Goal: Task Accomplishment & Management: Manage account settings

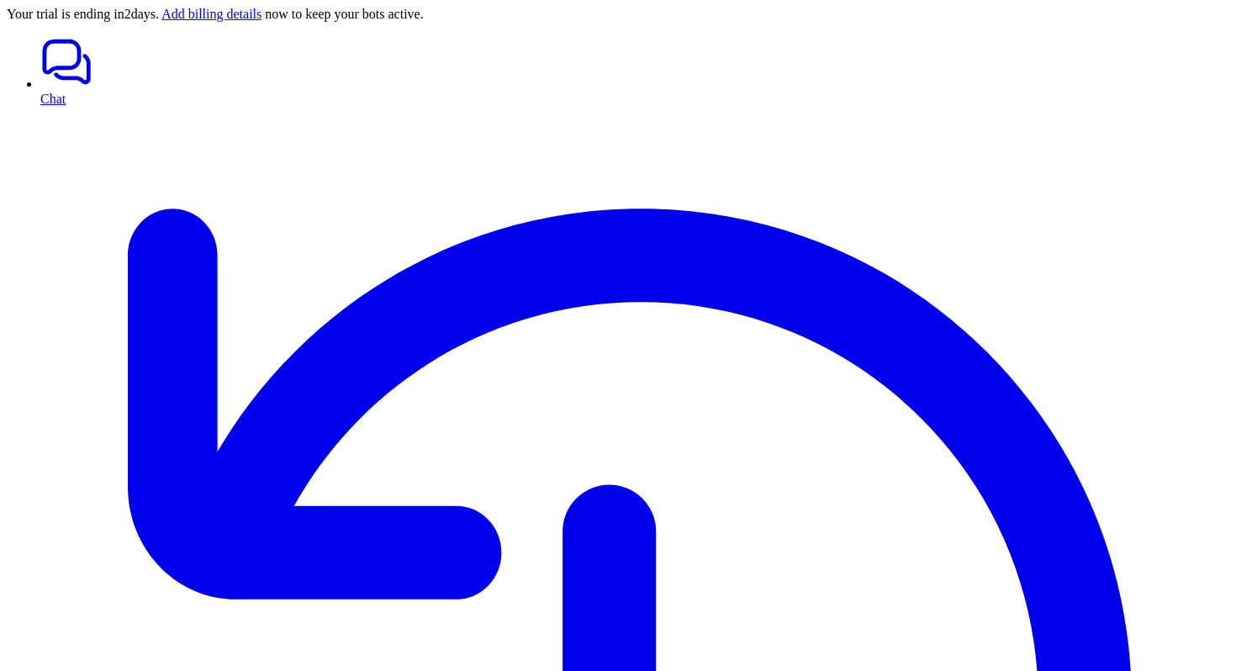
click at [88, 35] on div at bounding box center [618, 35] width 1222 height 0
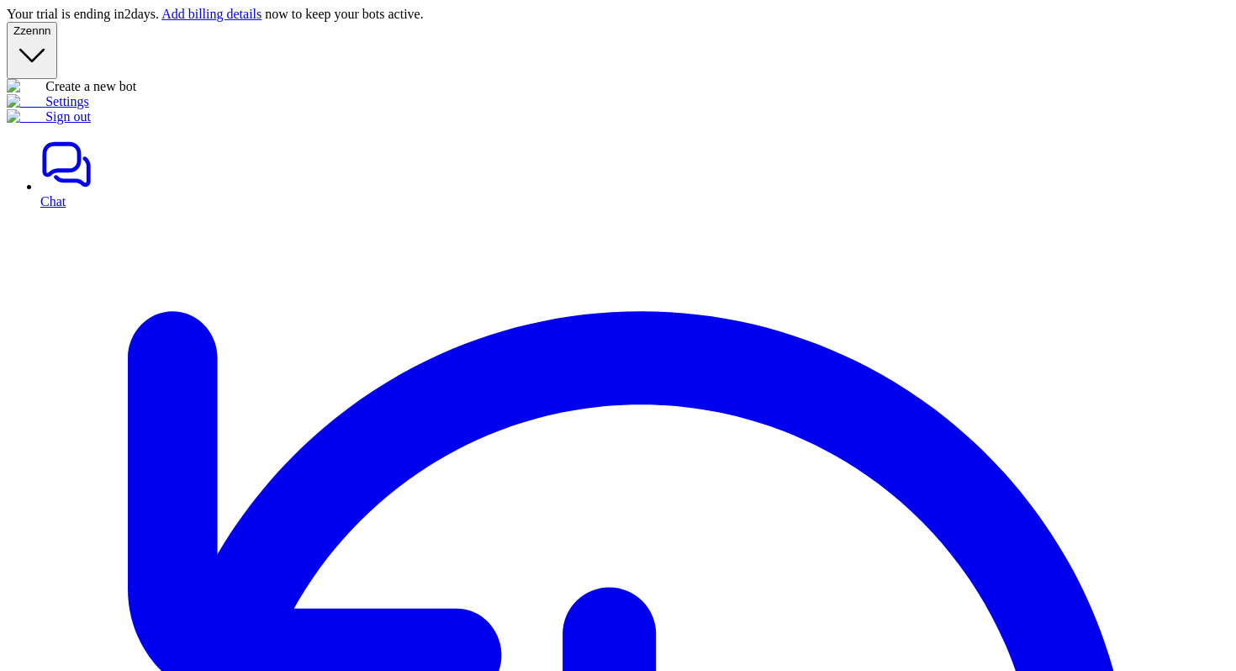
click at [50, 37] on span "zennn" at bounding box center [35, 30] width 30 height 13
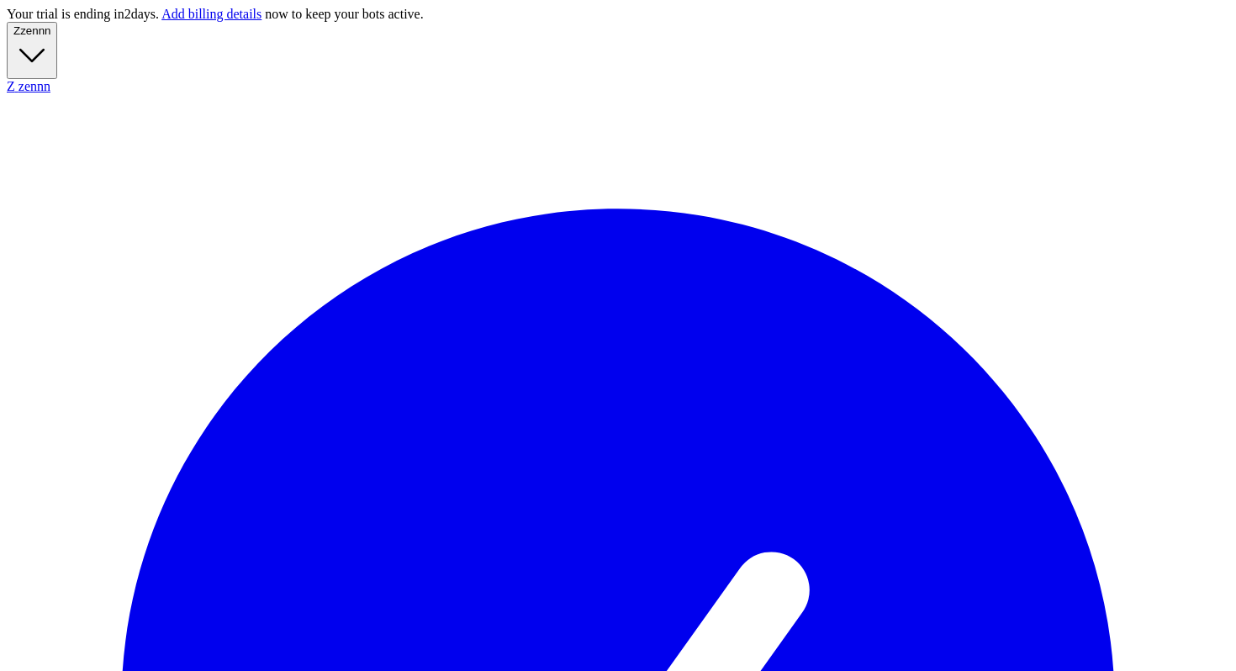
click at [57, 50] on button "Z zennn" at bounding box center [32, 50] width 50 height 57
click at [57, 34] on button "Z zennn" at bounding box center [32, 50] width 50 height 57
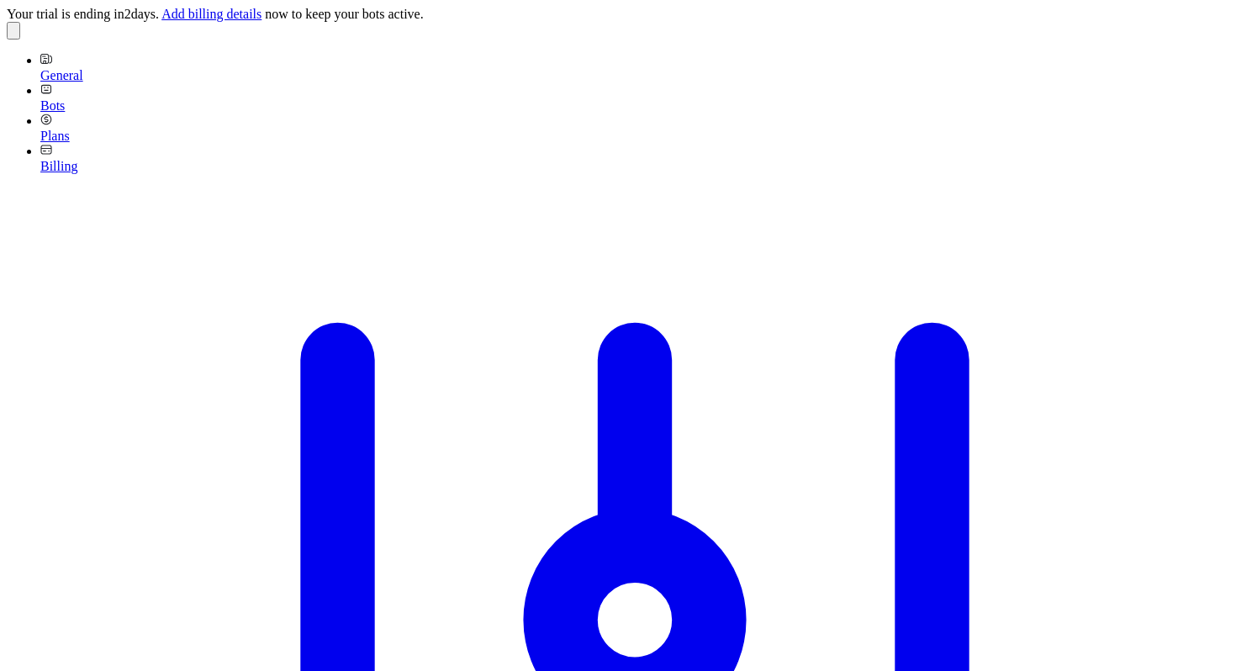
scroll to position [27, 0]
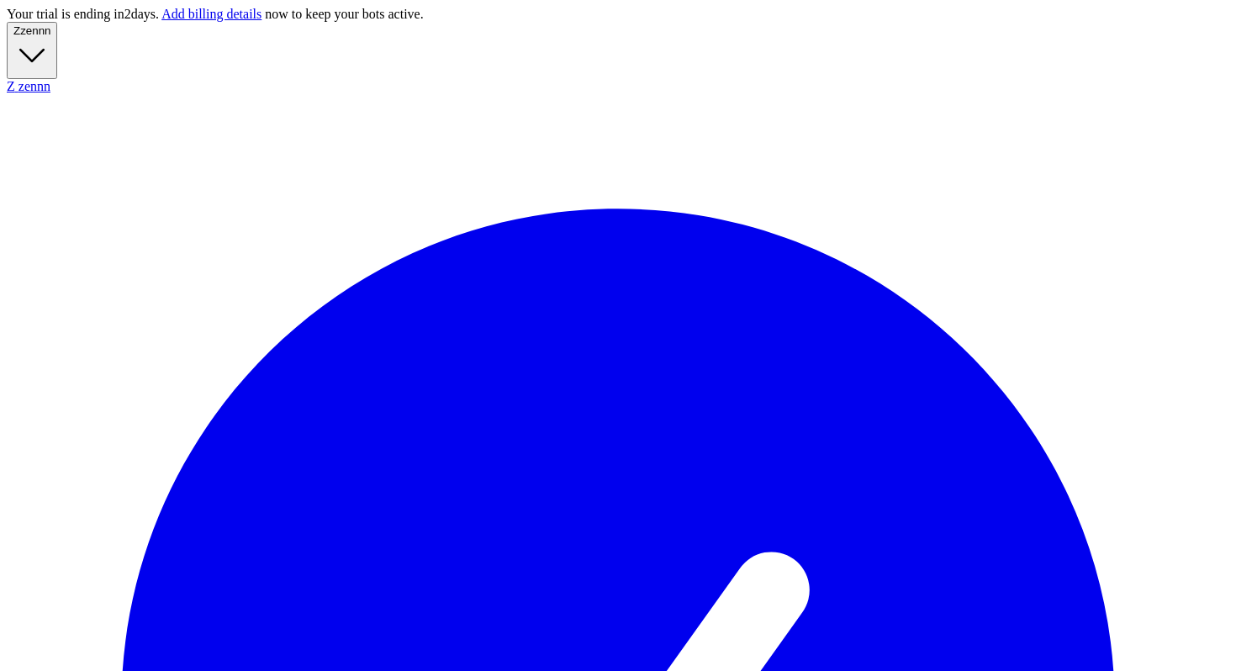
click at [57, 45] on button "Z zennn" at bounding box center [32, 50] width 50 height 57
click at [57, 61] on button "Z zennn" at bounding box center [32, 50] width 50 height 57
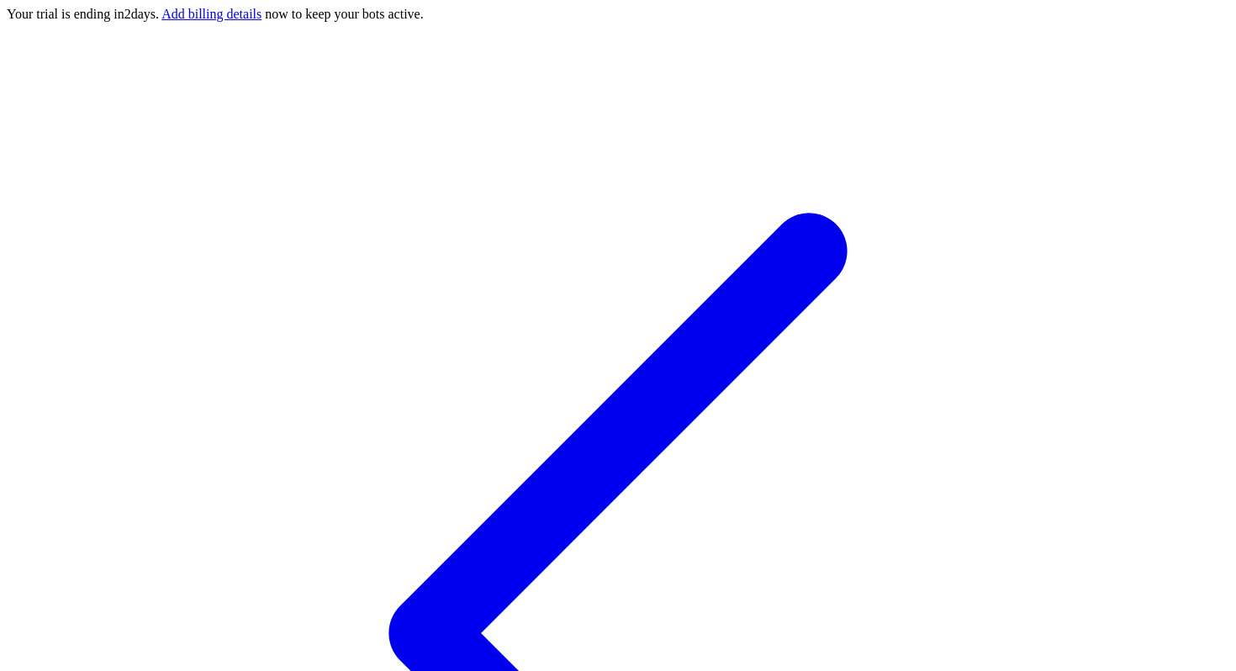
type input "**********"
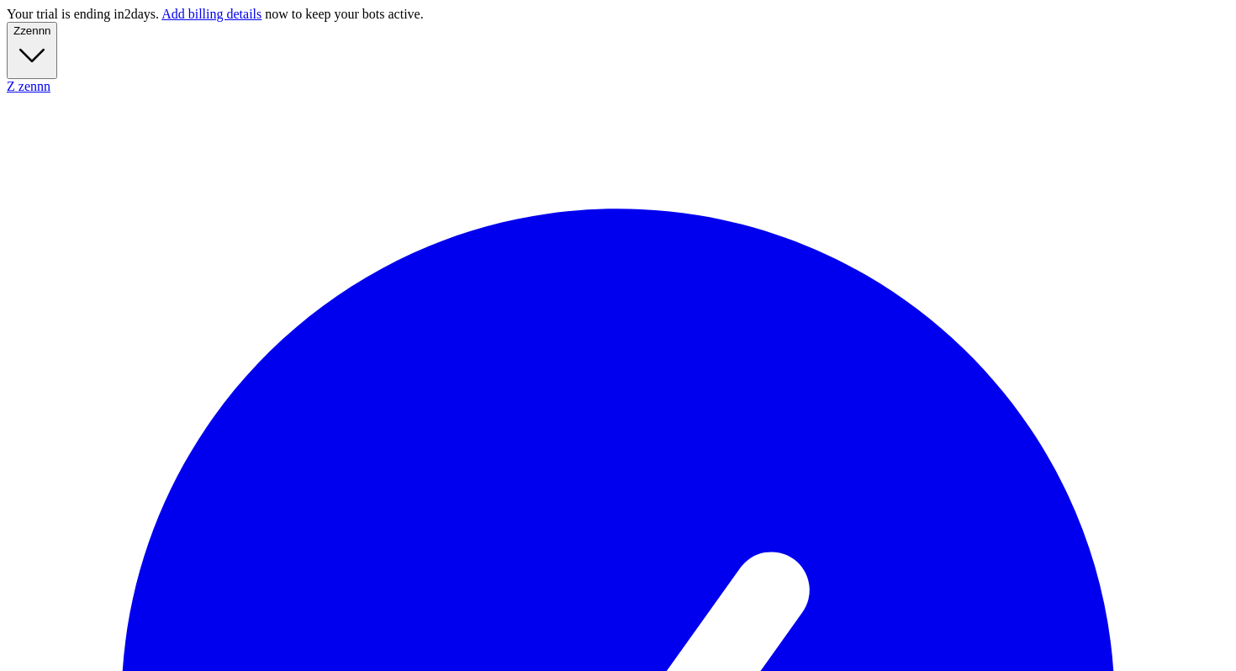
click at [50, 37] on span "zennn" at bounding box center [35, 30] width 30 height 13
